Goal: Information Seeking & Learning: Check status

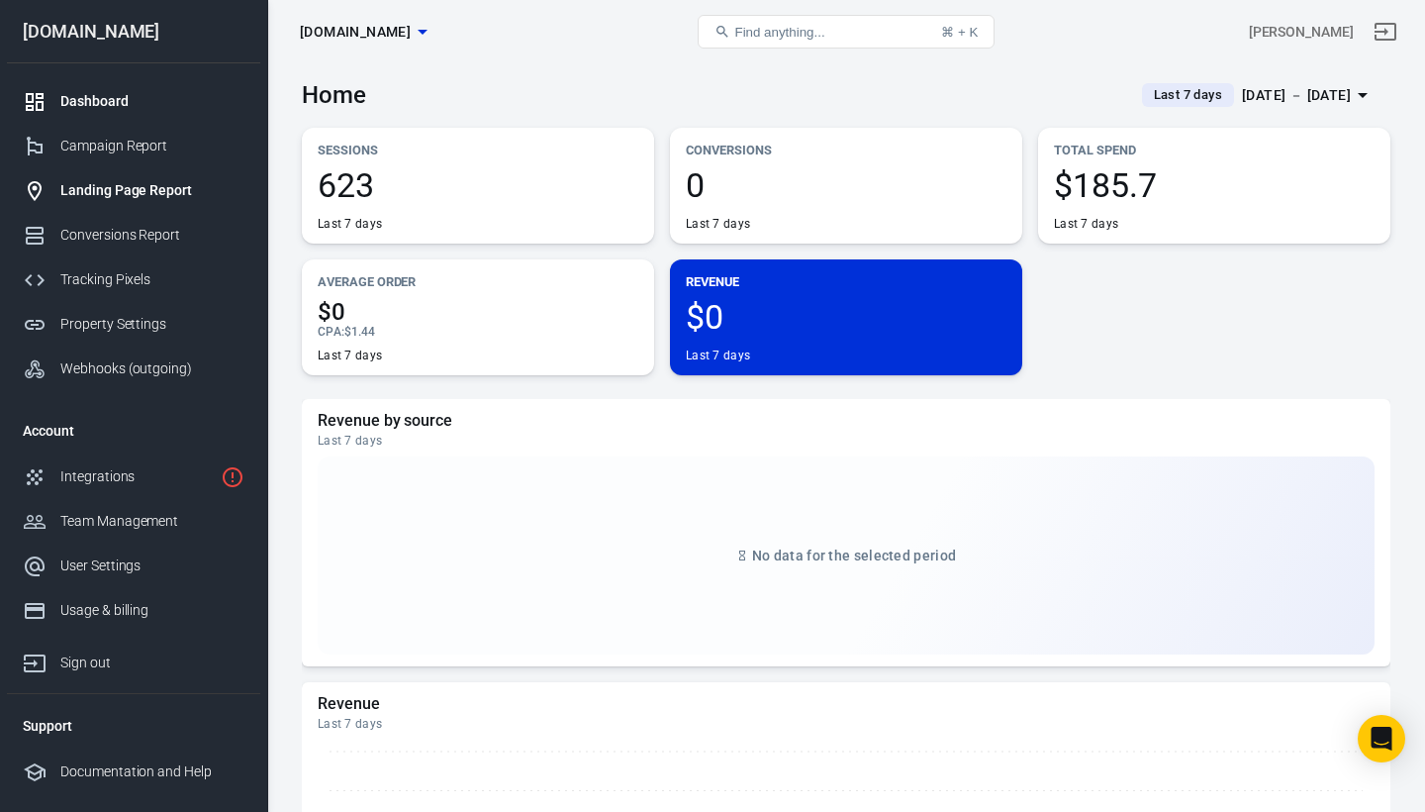
click at [123, 189] on div "Landing Page Report" at bounding box center [152, 190] width 184 height 21
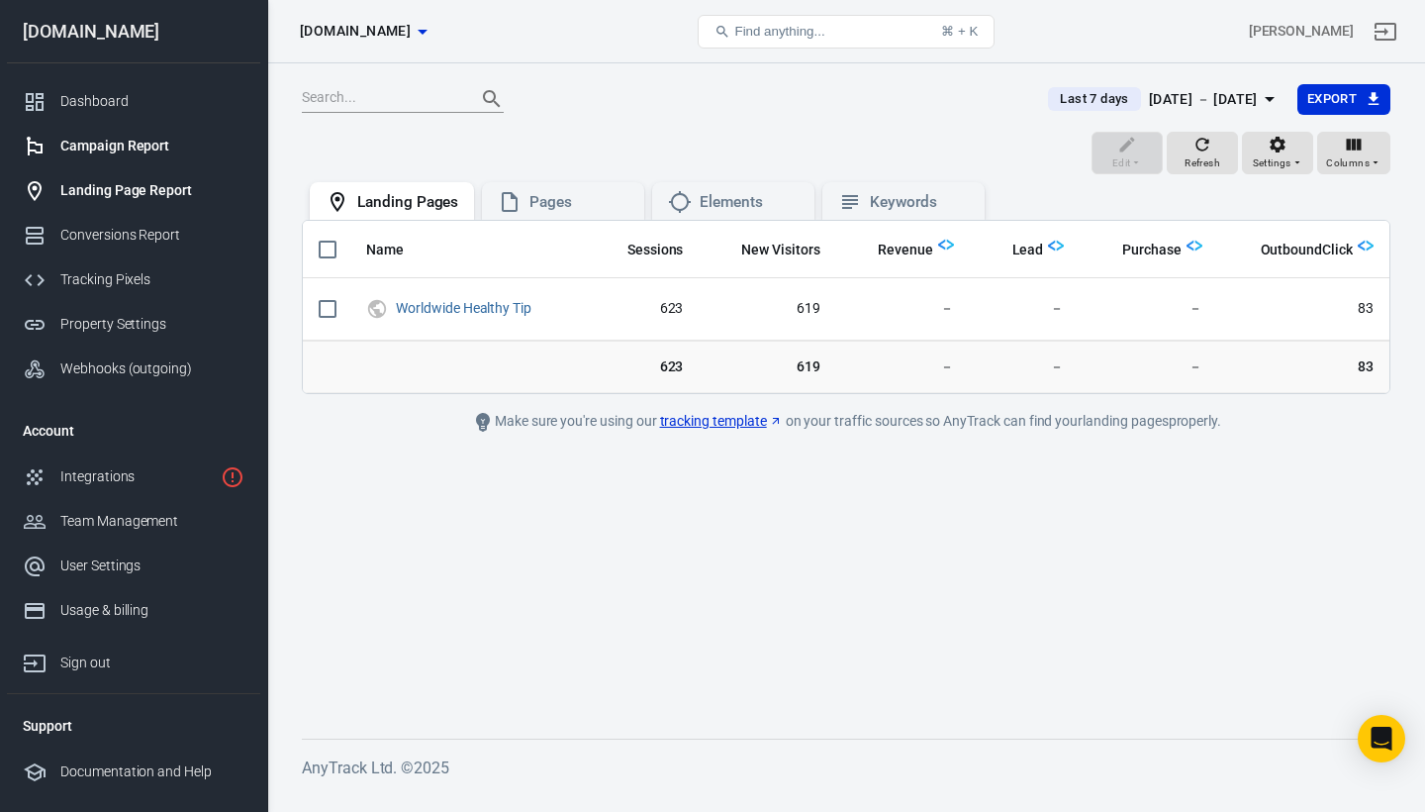
click at [142, 141] on div "Campaign Report" at bounding box center [152, 146] width 184 height 21
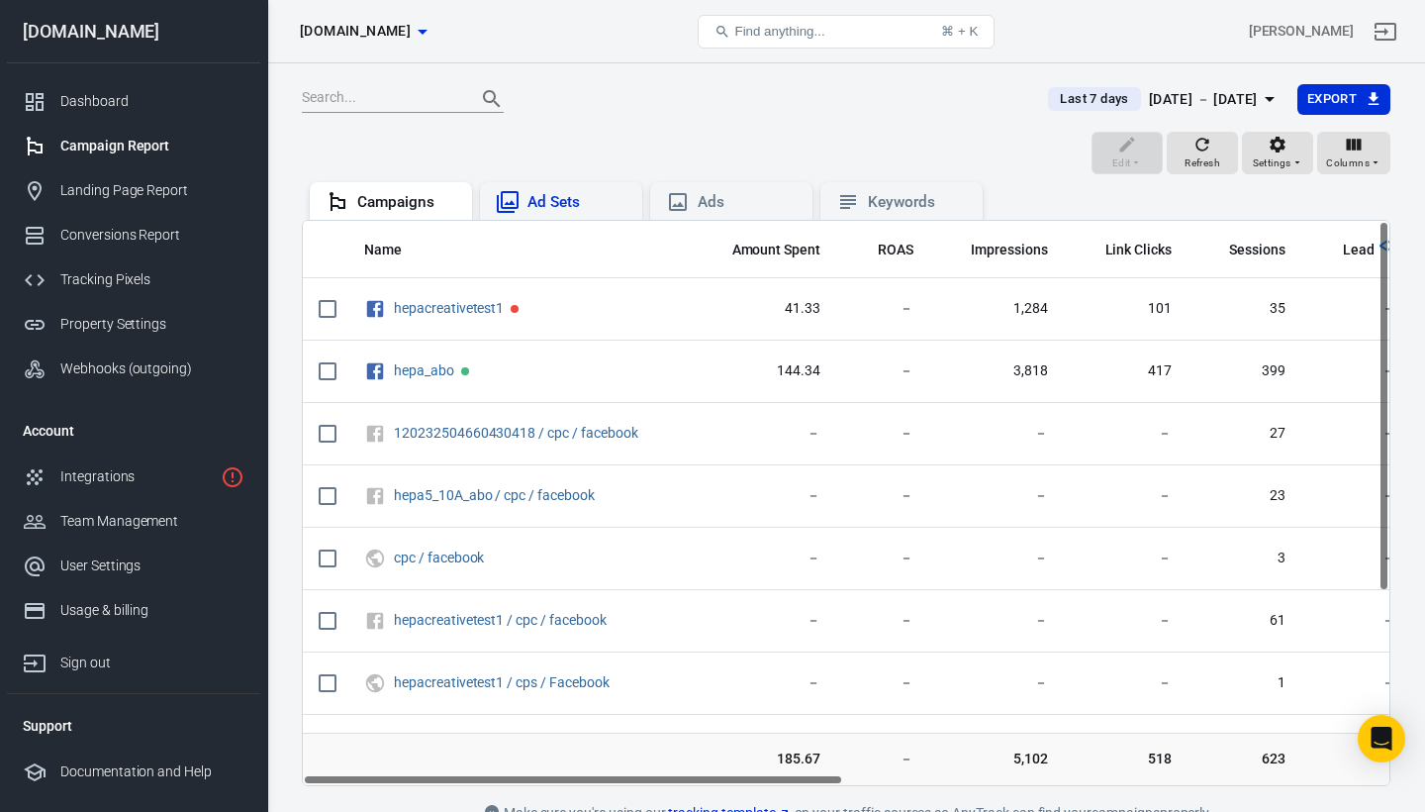
click at [539, 197] on div "Ad Sets" at bounding box center [576, 202] width 99 height 21
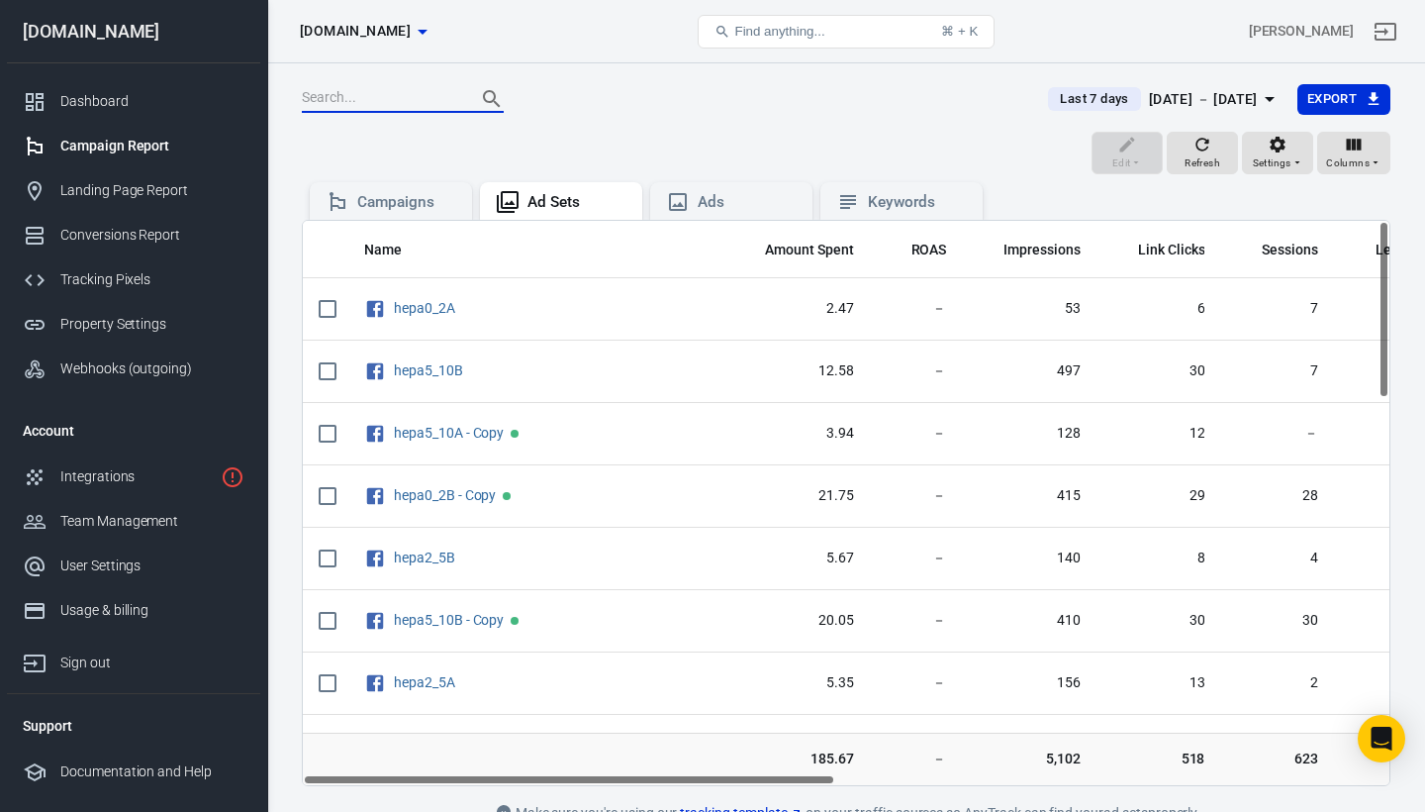
click at [404, 102] on input "text" at bounding box center [381, 99] width 158 height 26
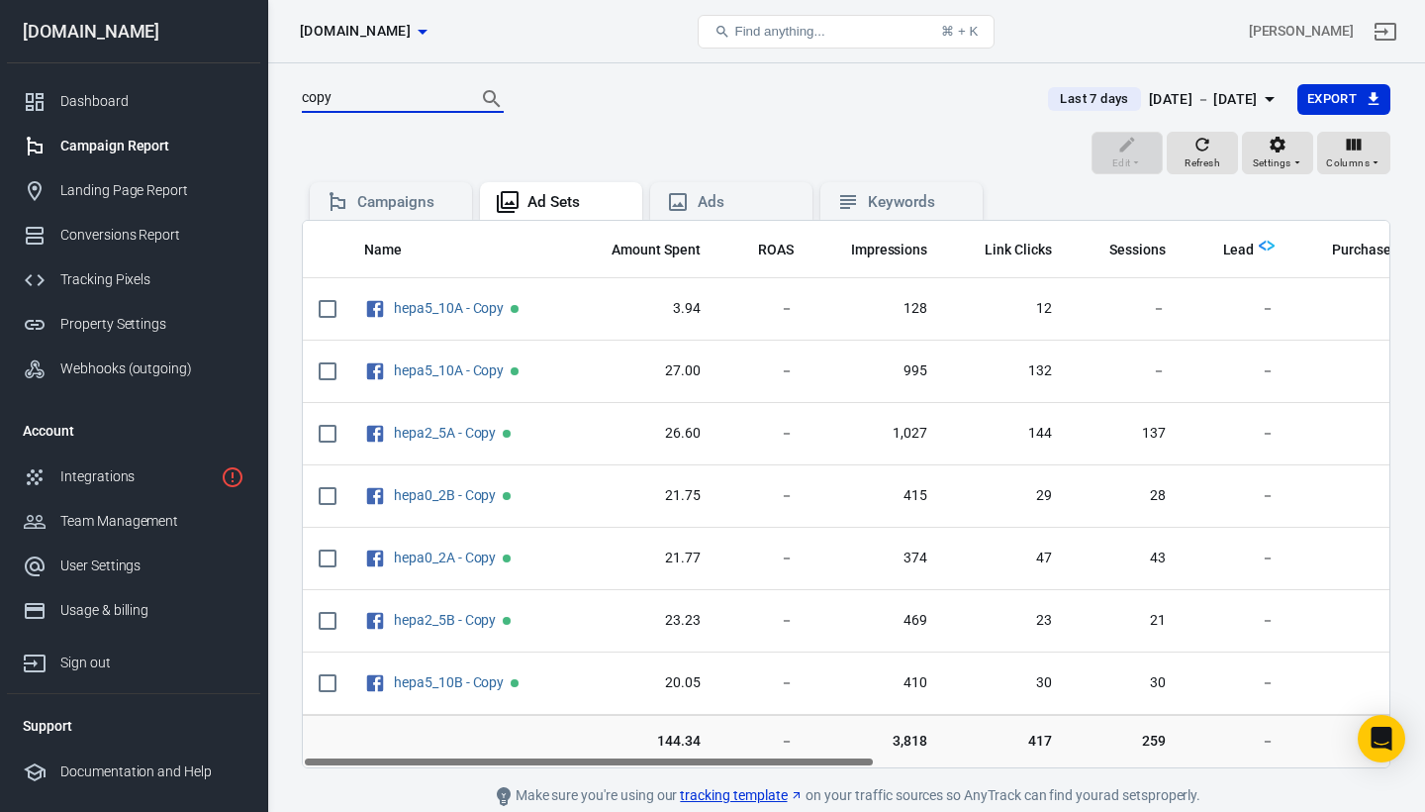
type input "copy"
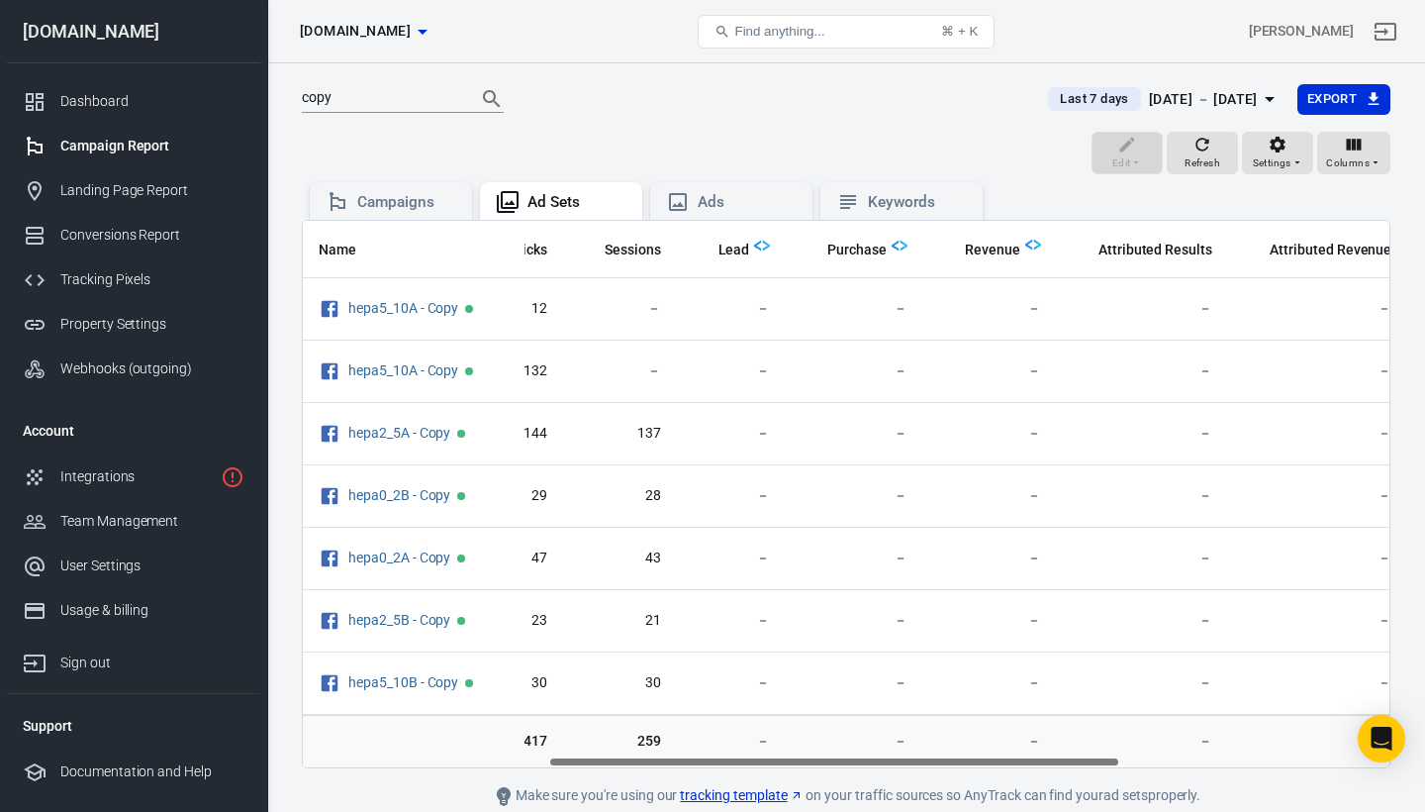
scroll to position [0, 580]
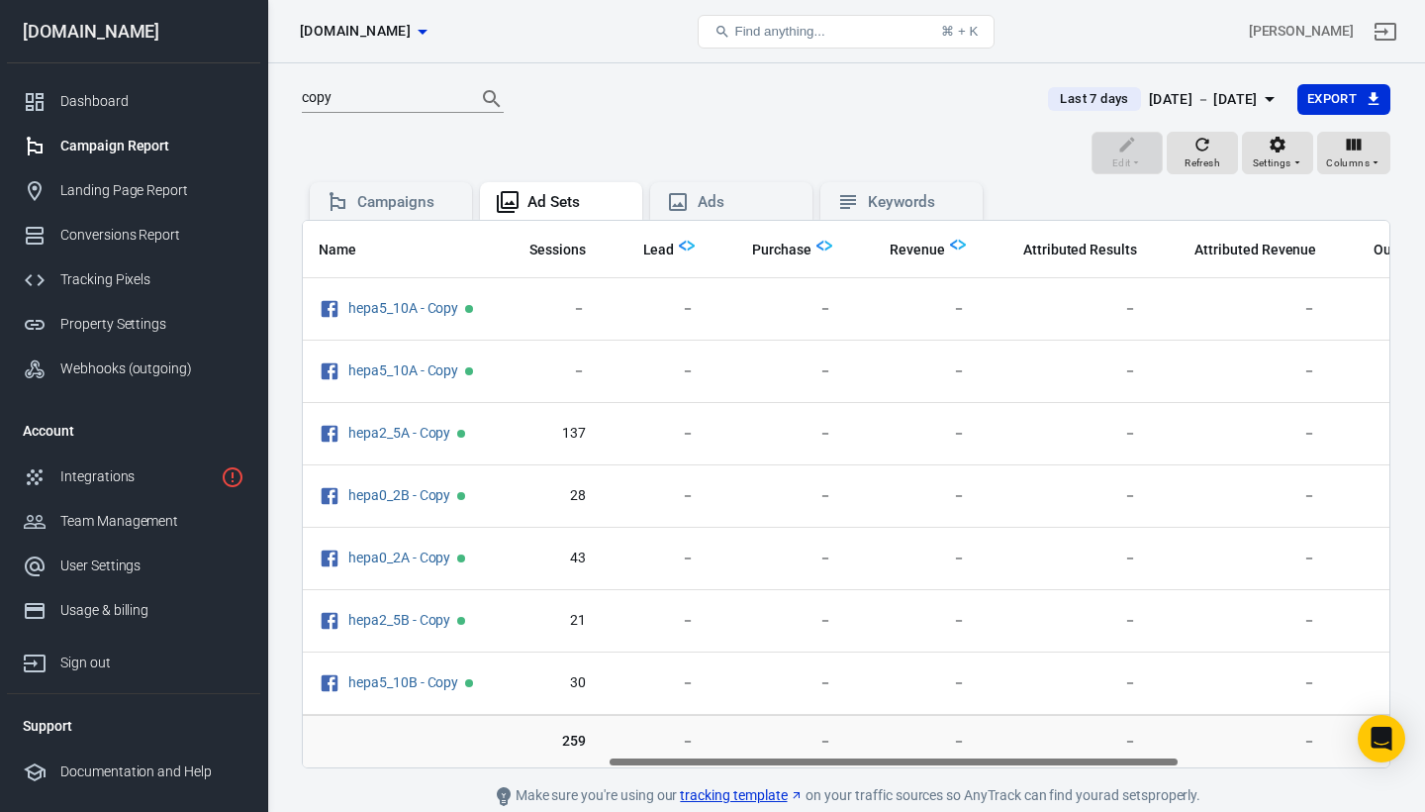
drag, startPoint x: 811, startPoint y: 757, endPoint x: 1116, endPoint y: 741, distance: 306.2
click at [1116, 741] on div "Name Amount Spent ROAS Impressions Link Clicks Sessions Lead Purchase Revenue A…" at bounding box center [846, 494] width 1089 height 548
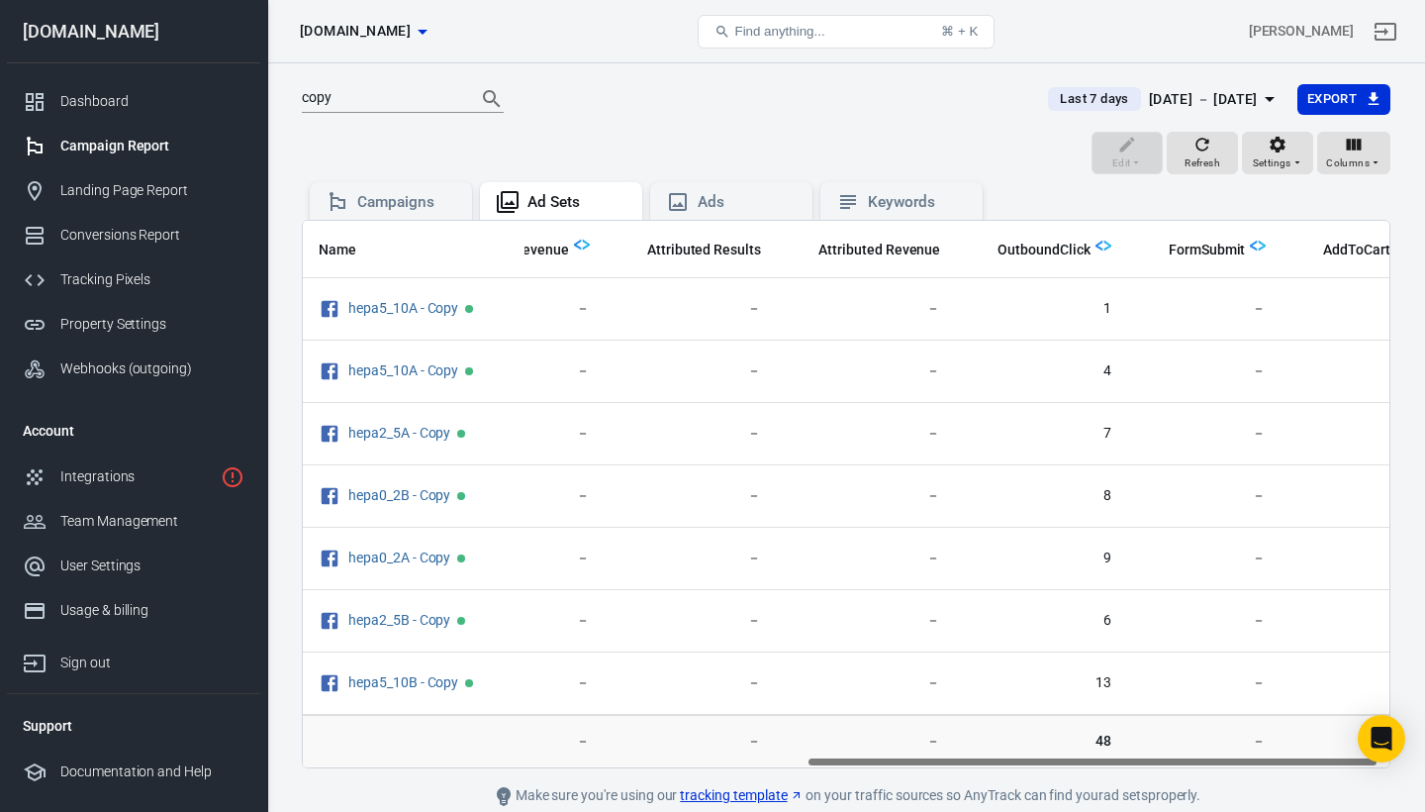
scroll to position [0, 958]
drag, startPoint x: 1032, startPoint y: 761, endPoint x: 1233, endPoint y: 761, distance: 200.9
click at [1233, 761] on div "Name Amount Spent ROAS Impressions Link Clicks Sessions Lead Purchase Revenue A…" at bounding box center [846, 494] width 1087 height 546
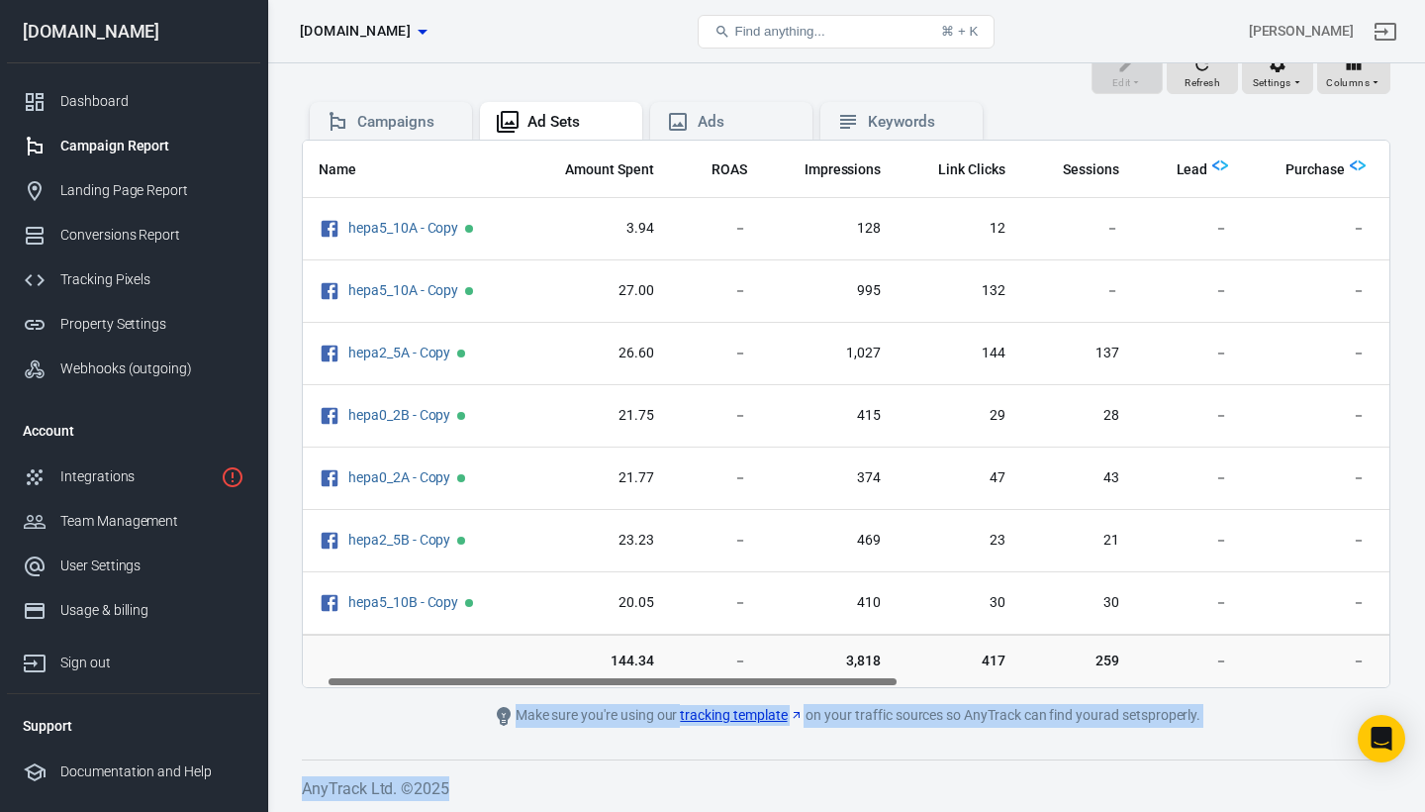
scroll to position [0, 0]
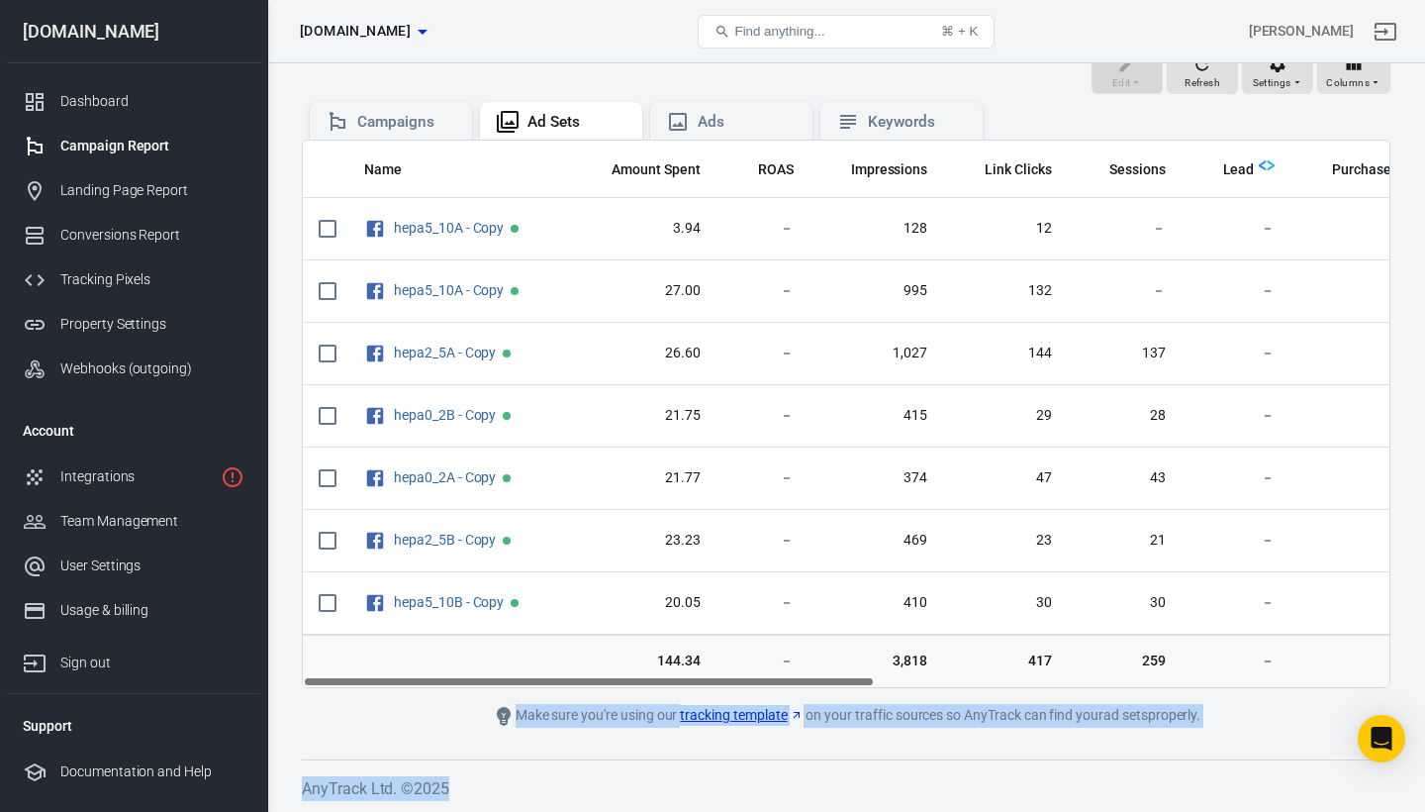
drag, startPoint x: 1226, startPoint y: 761, endPoint x: 694, endPoint y: 811, distance: 534.7
click at [694, 811] on div "copy Last 7 days [DATE] － [DATE] Export Edit Refresh Settings Columns Campaigns…" at bounding box center [846, 397] width 1158 height 829
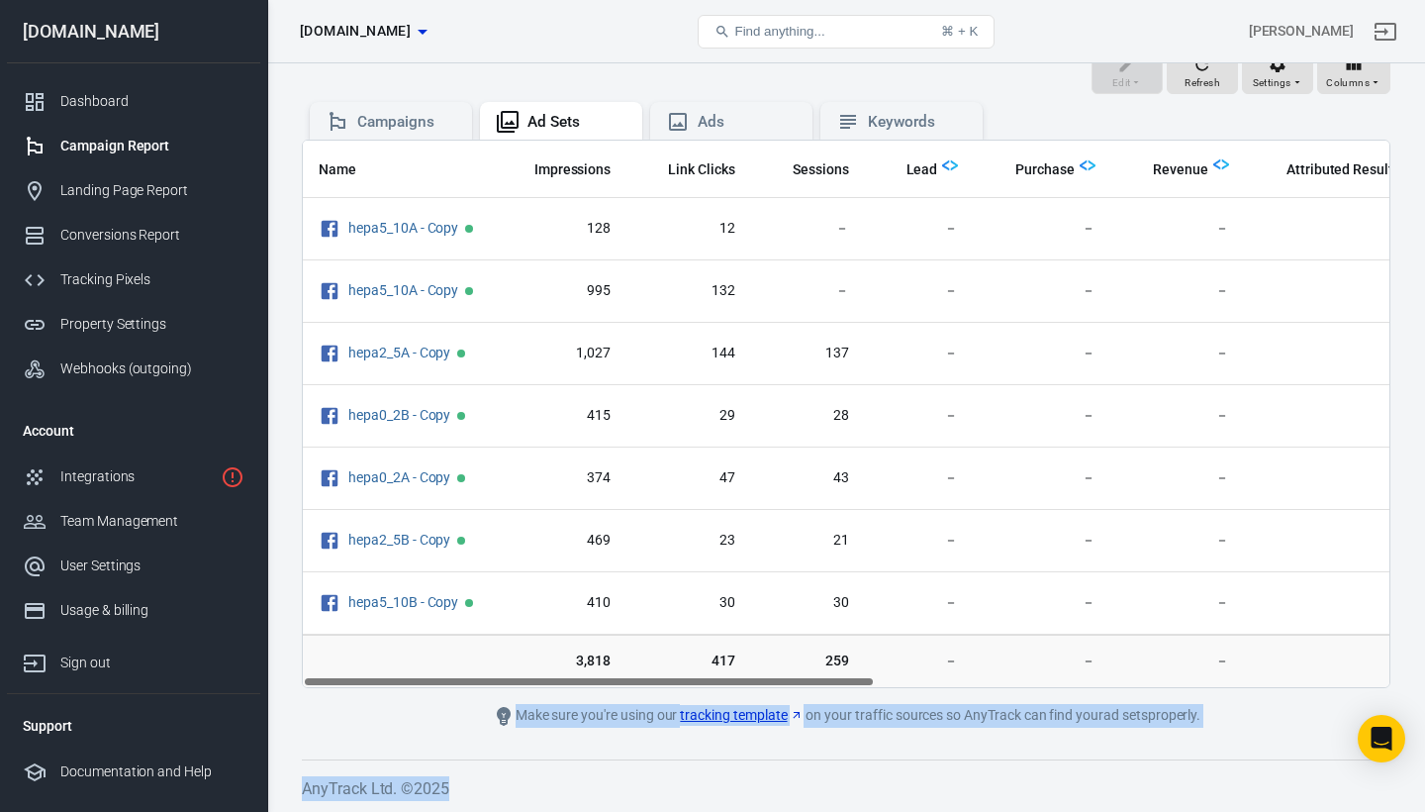
click at [1017, 682] on tr "144.34 － 3,818 417 259 － － － － － 48 － －" at bounding box center [1026, 660] width 2080 height 53
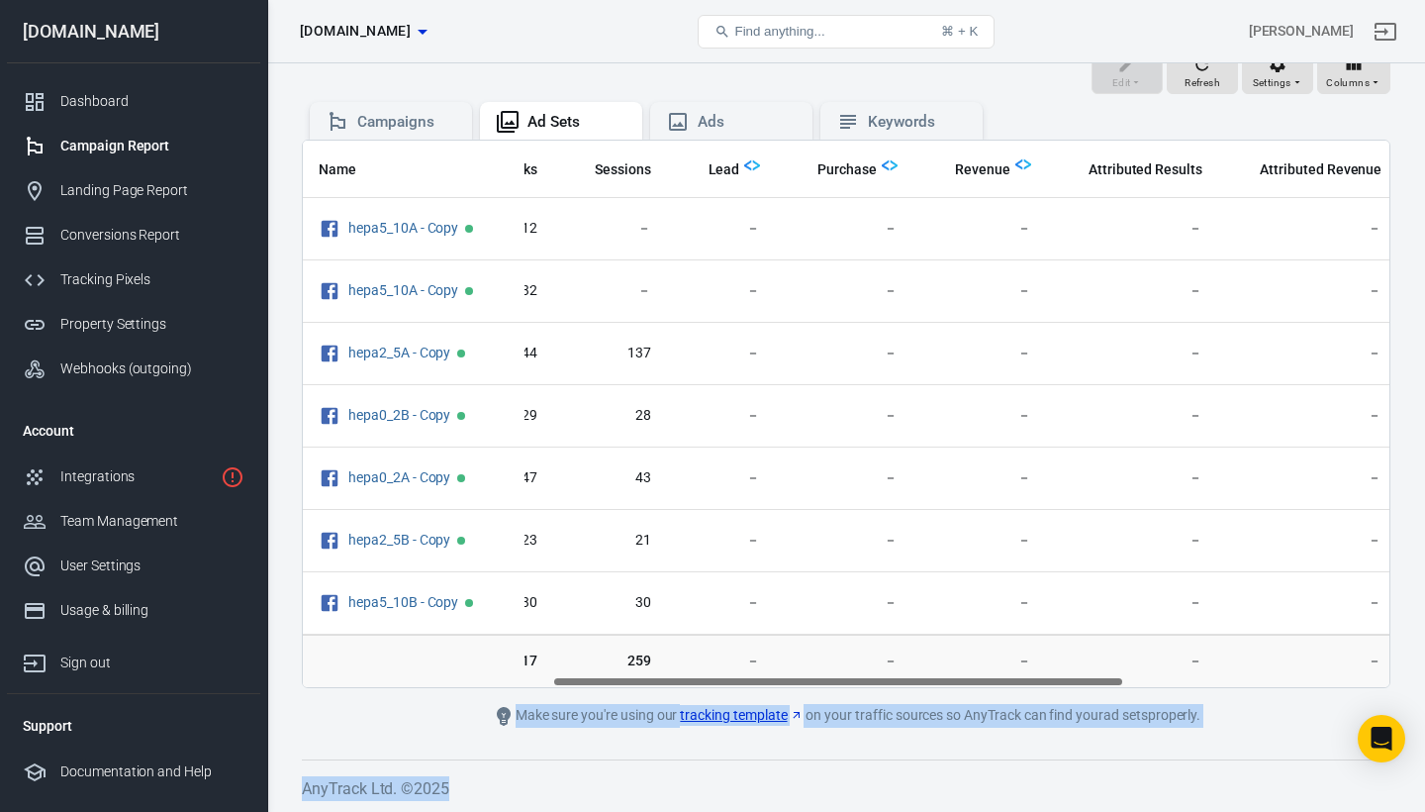
scroll to position [0, 977]
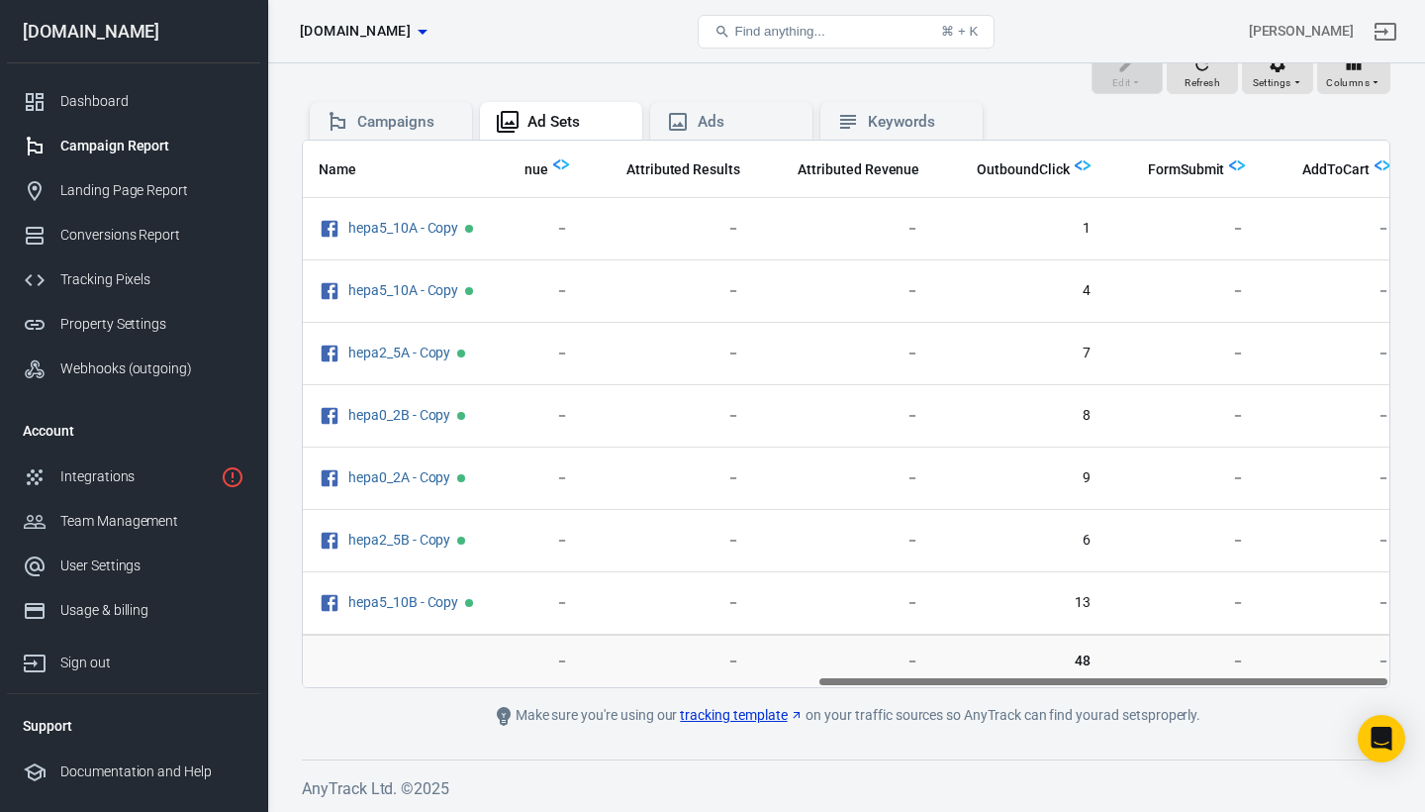
click at [964, 692] on main "copy Last 7 days [DATE] － [DATE] Export Edit Refresh Settings Columns Campaigns…" at bounding box center [846, 365] width 1089 height 724
